Goal: Task Accomplishment & Management: Use online tool/utility

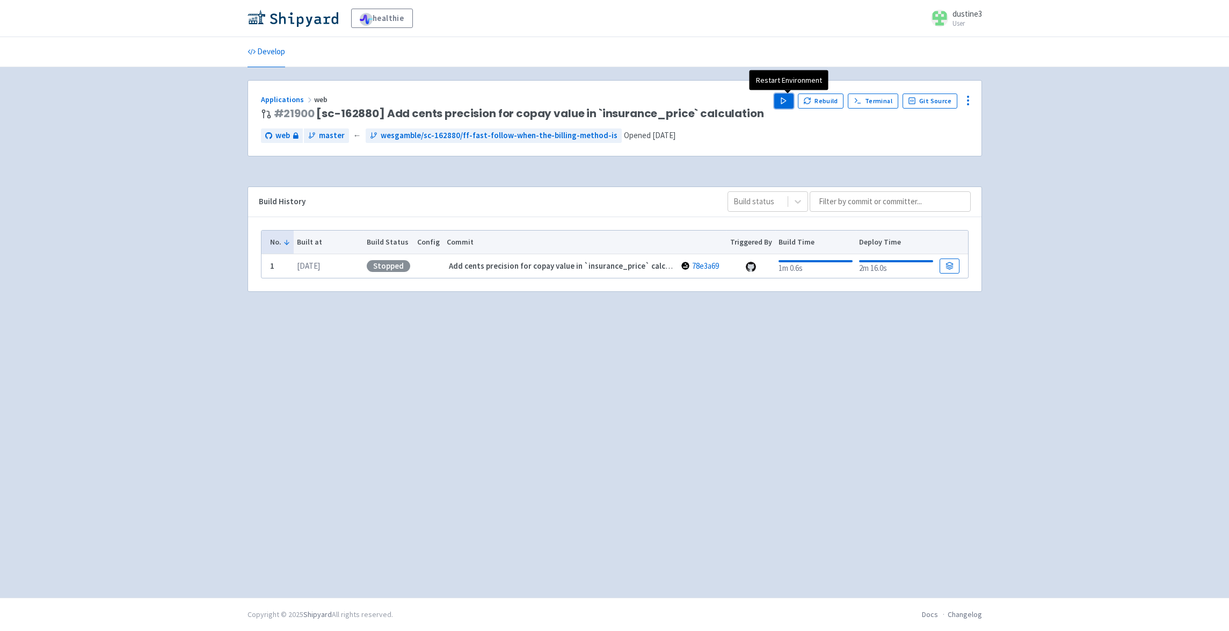
click at [793, 100] on button "Play" at bounding box center [784, 100] width 19 height 15
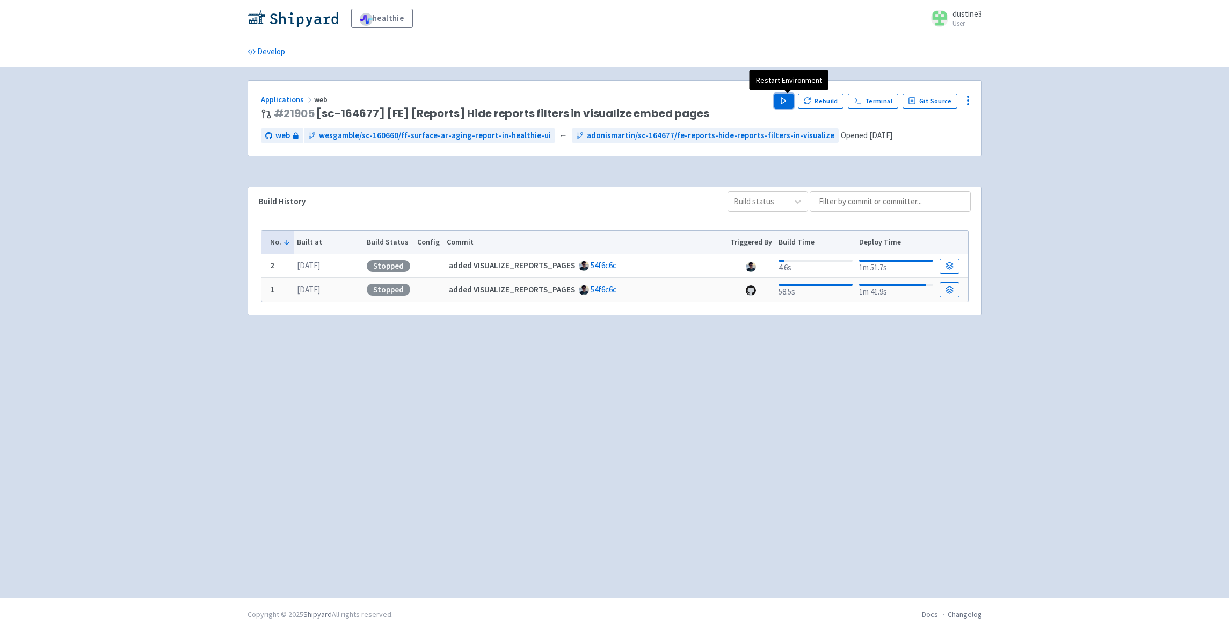
click at [783, 100] on button "Play" at bounding box center [784, 100] width 19 height 15
